Goal: Information Seeking & Learning: Learn about a topic

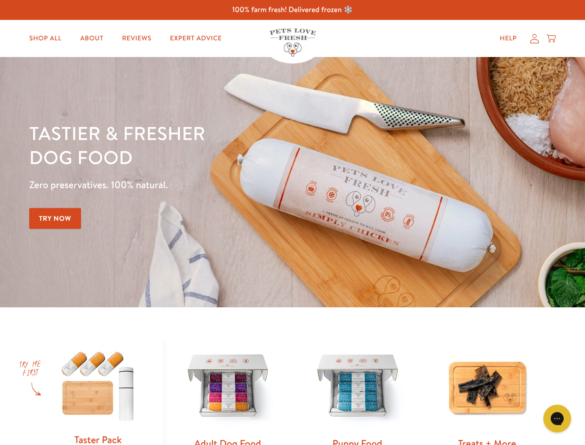
click at [292, 222] on div "Tastier & fresher dog food Zero preservatives. 100% natural. Try Now" at bounding box center [204, 182] width 351 height 122
click at [557, 418] on icon "Gorgias live chat" at bounding box center [557, 418] width 9 height 9
